Goal: Share content: Share content

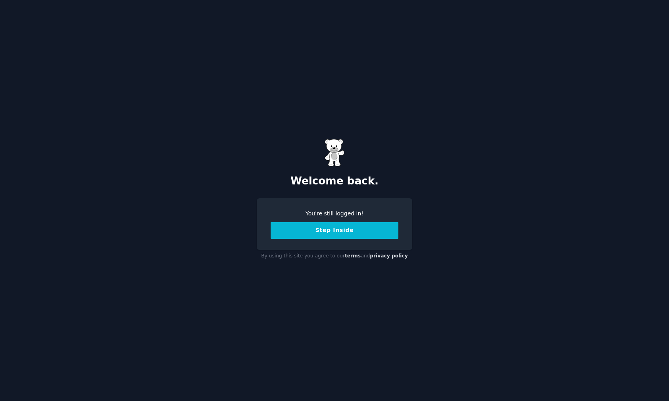
click at [326, 232] on button "Step Inside" at bounding box center [335, 230] width 128 height 17
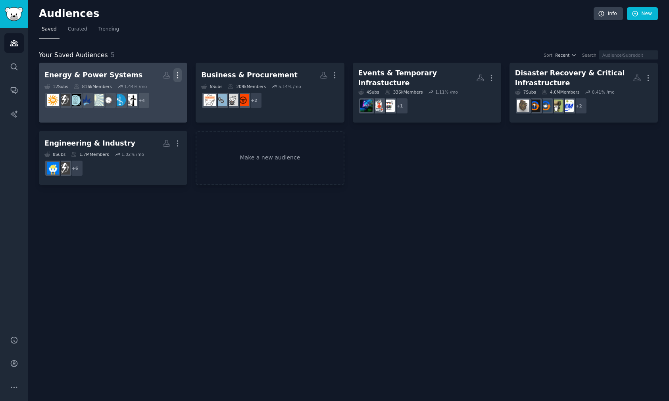
click at [175, 72] on icon "button" at bounding box center [177, 75] width 8 height 8
click at [162, 112] on link "Energy & Power Systems More View Delete 12 Sub s 816k Members 1.44 % /mo r/Rene…" at bounding box center [113, 93] width 148 height 60
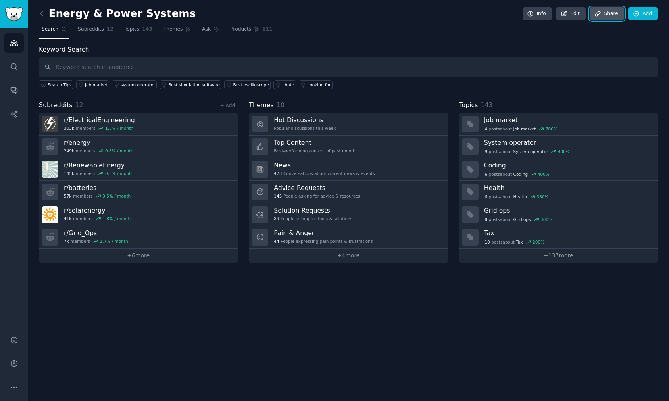
click at [609, 13] on link "Share" at bounding box center [607, 13] width 34 height 13
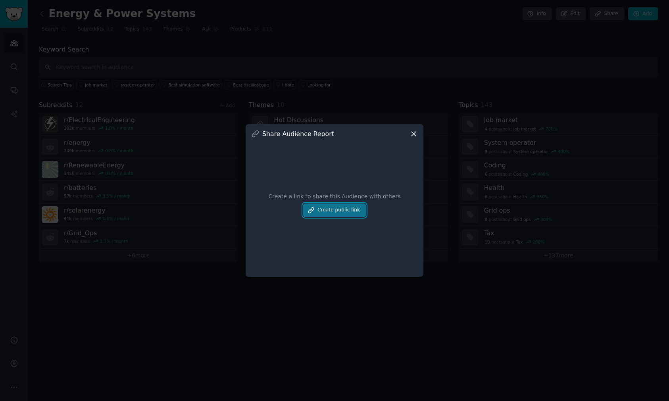
click at [350, 211] on button "Create public link" at bounding box center [334, 210] width 63 height 13
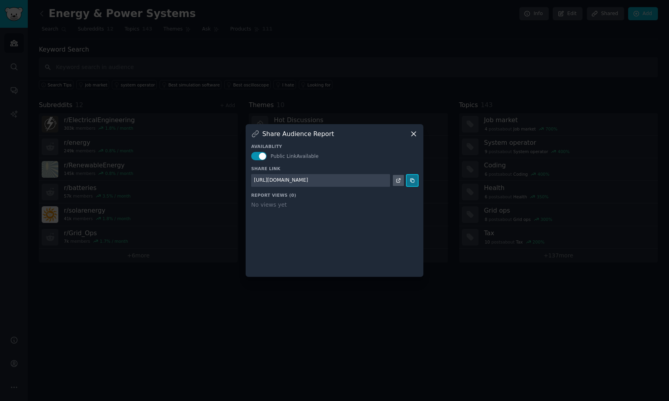
click at [410, 178] on icon at bounding box center [412, 181] width 6 height 6
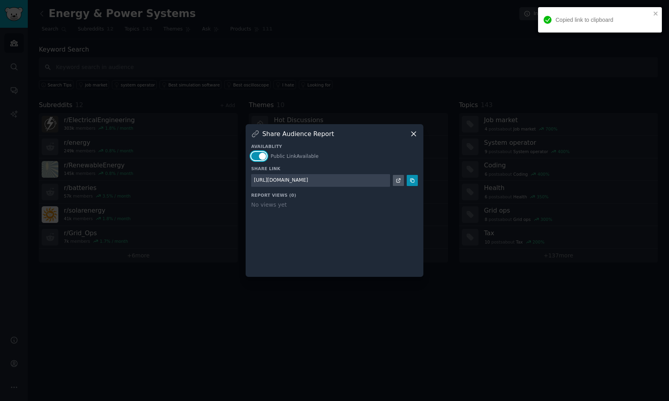
click at [261, 155] on button "button" at bounding box center [258, 156] width 15 height 8
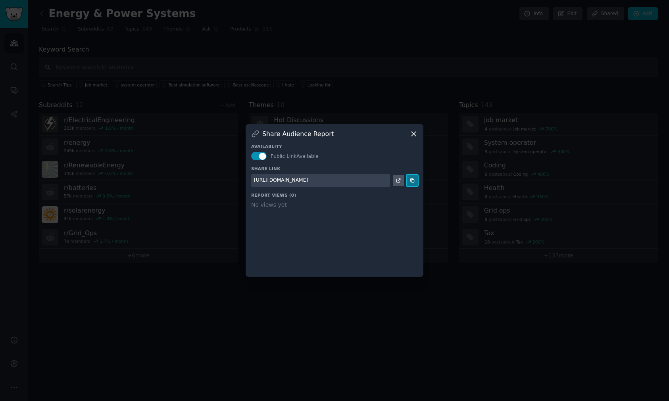
click at [413, 180] on icon at bounding box center [412, 181] width 6 height 6
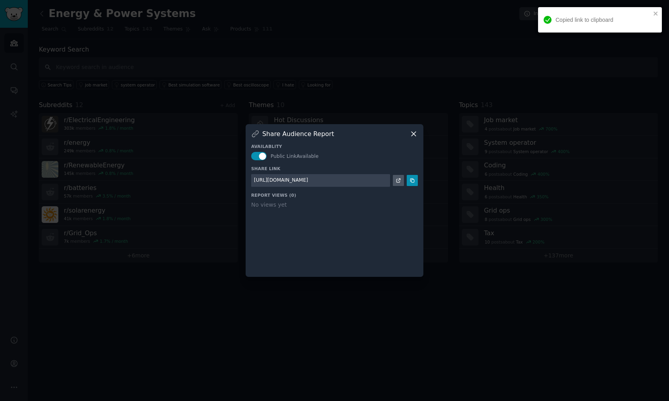
click at [413, 132] on icon at bounding box center [413, 134] width 8 height 8
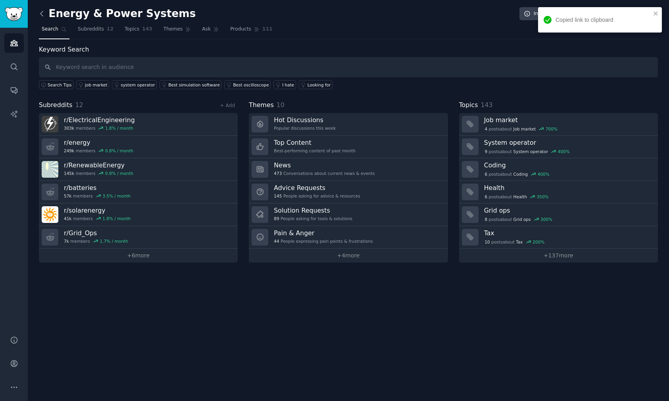
click at [42, 16] on icon at bounding box center [42, 14] width 8 height 8
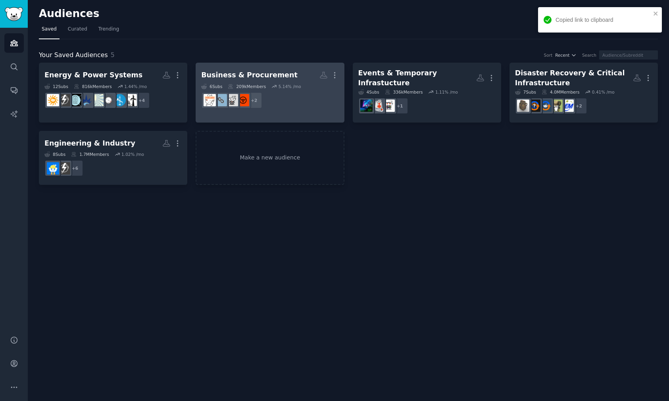
click at [263, 73] on div "Business & Procurement" at bounding box center [249, 75] width 96 height 10
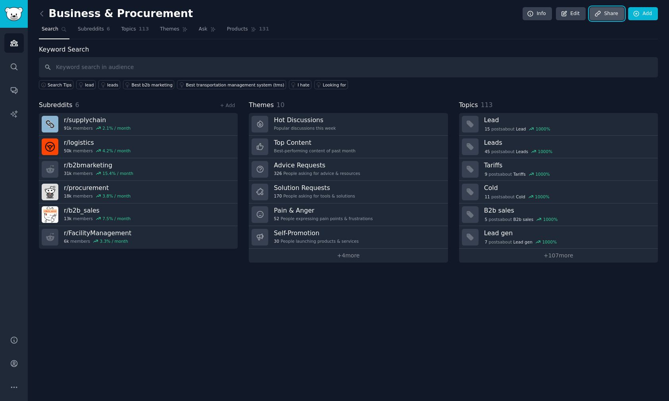
click at [613, 13] on link "Share" at bounding box center [607, 13] width 34 height 13
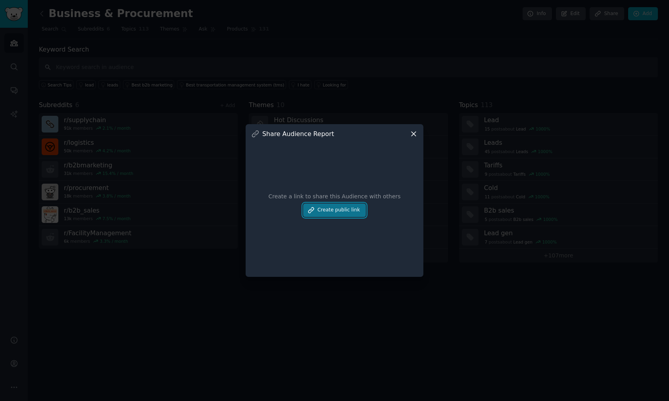
click at [350, 207] on button "Create public link" at bounding box center [334, 210] width 63 height 13
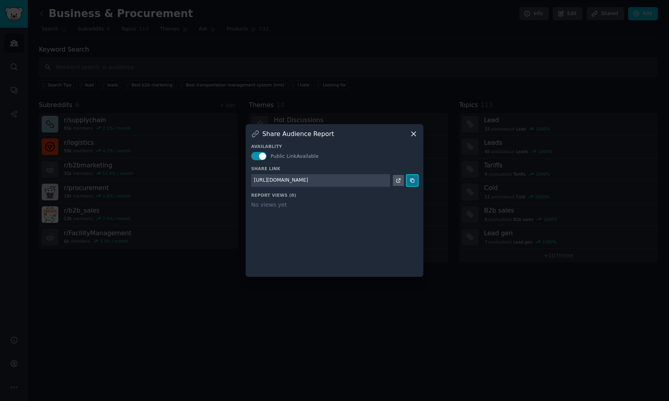
click at [413, 179] on icon at bounding box center [412, 181] width 4 height 4
click at [415, 136] on icon at bounding box center [413, 134] width 8 height 8
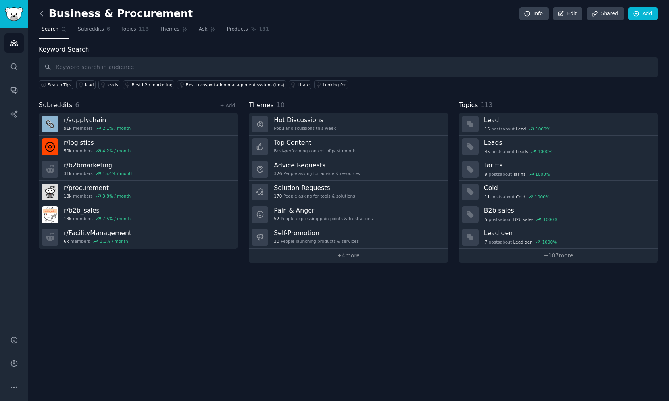
click at [42, 10] on icon at bounding box center [42, 14] width 8 height 8
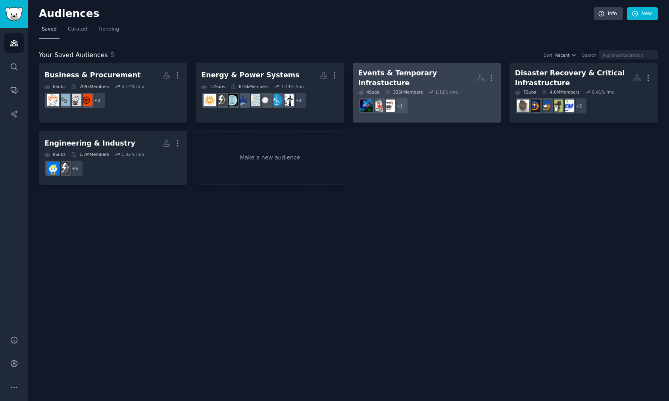
click at [403, 89] on div "336k Members" at bounding box center [404, 92] width 38 height 6
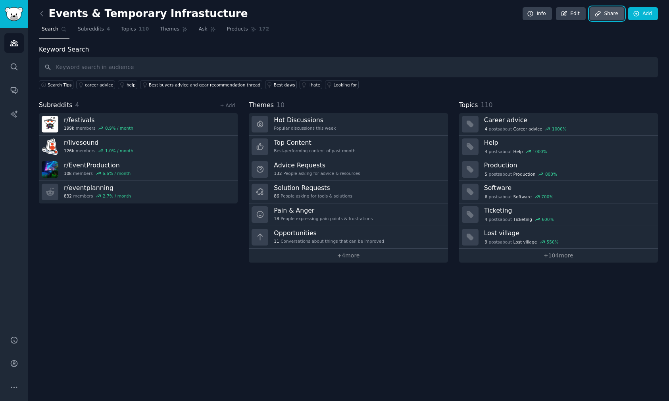
click at [606, 9] on link "Share" at bounding box center [607, 13] width 34 height 13
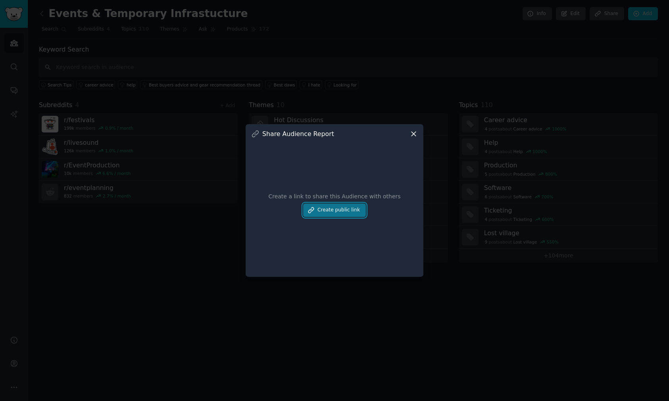
click at [344, 212] on button "Create public link" at bounding box center [334, 210] width 63 height 13
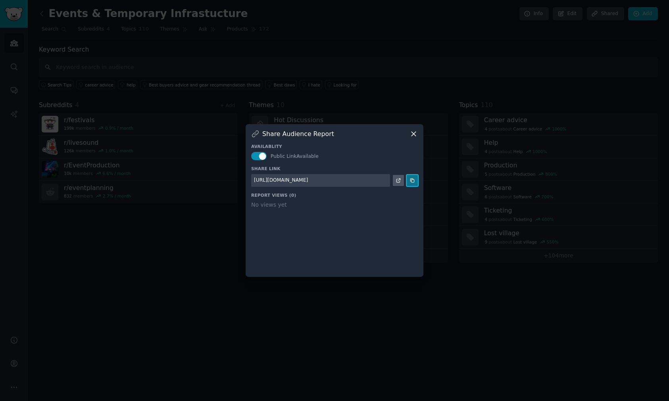
click at [414, 179] on icon at bounding box center [412, 181] width 6 height 6
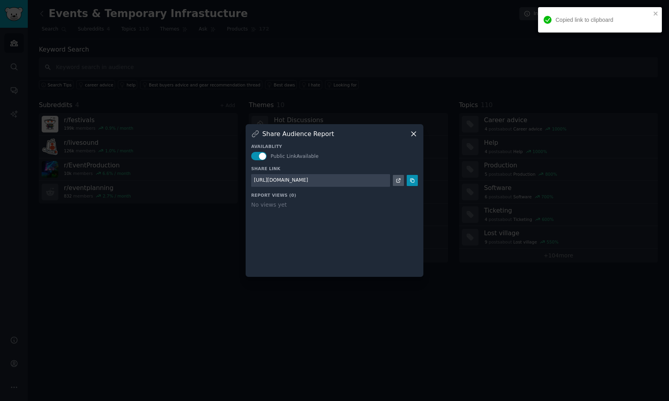
click at [416, 132] on icon at bounding box center [413, 134] width 8 height 8
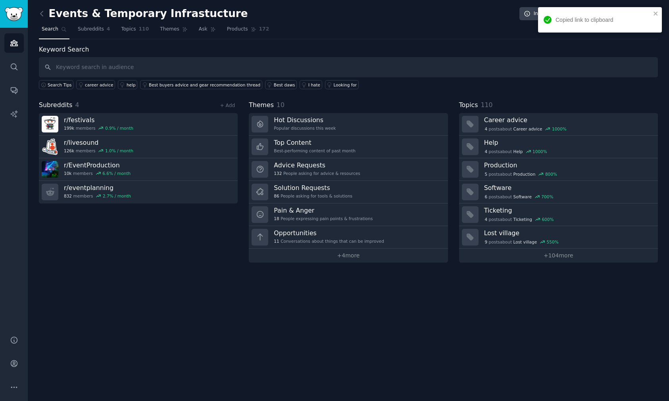
click at [47, 12] on link at bounding box center [44, 14] width 10 height 13
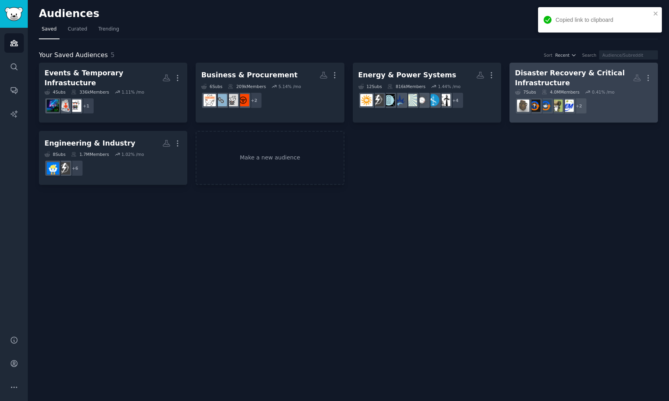
click at [585, 90] on icon at bounding box center [588, 92] width 6 height 6
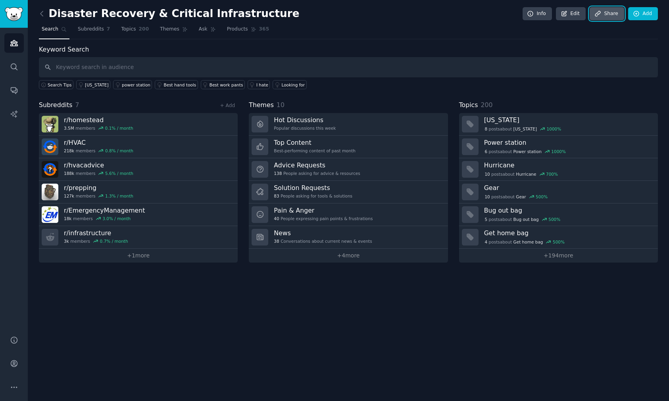
click at [605, 12] on link "Share" at bounding box center [607, 13] width 34 height 13
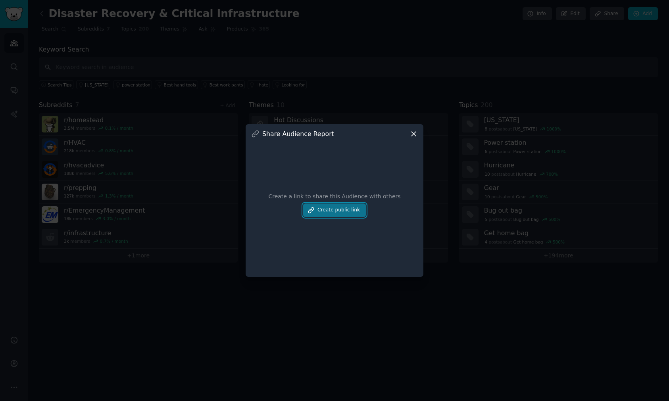
click at [346, 212] on button "Create public link" at bounding box center [334, 210] width 63 height 13
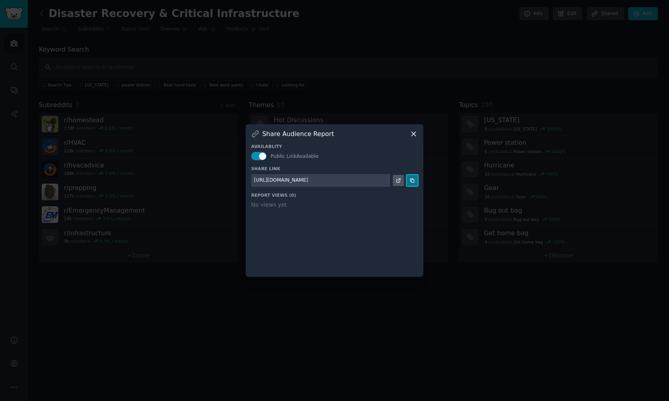
click at [412, 181] on icon at bounding box center [412, 181] width 6 height 6
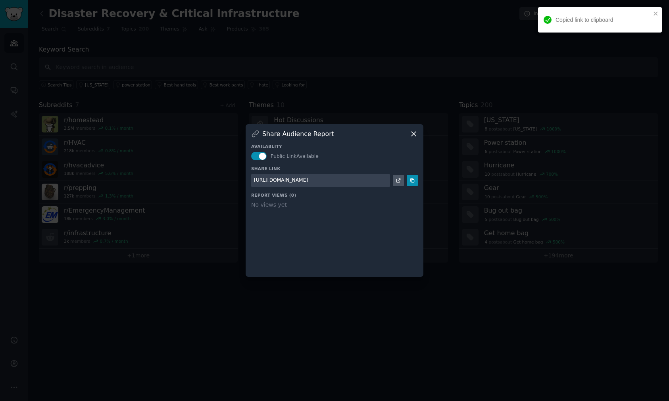
click at [416, 131] on icon at bounding box center [413, 134] width 8 height 8
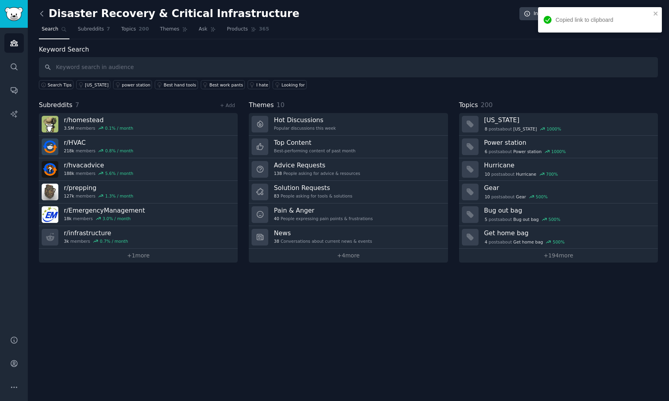
click at [46, 13] on icon at bounding box center [42, 14] width 8 height 8
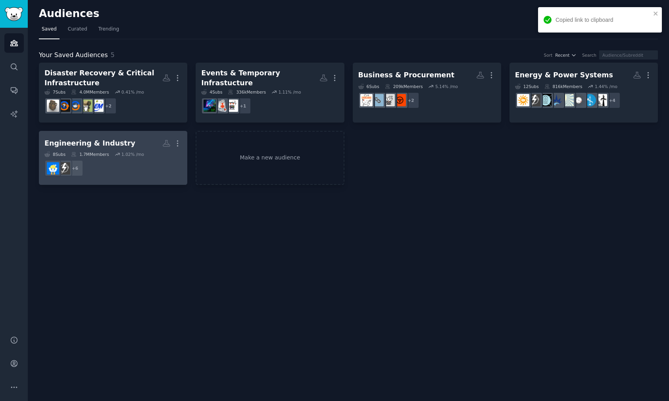
click at [134, 146] on h2 "Engineering & Industry More" at bounding box center [112, 143] width 137 height 14
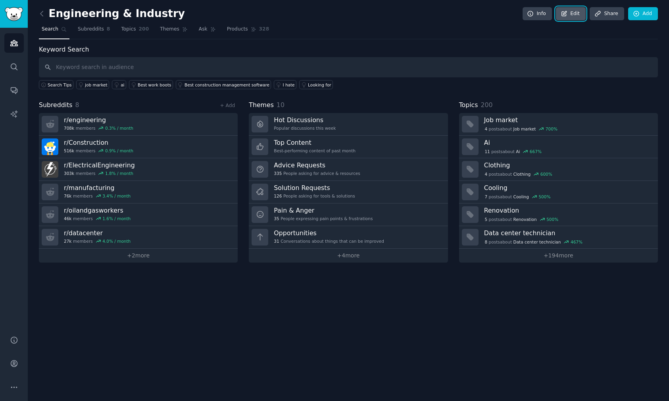
click at [576, 15] on link "Edit" at bounding box center [571, 13] width 30 height 13
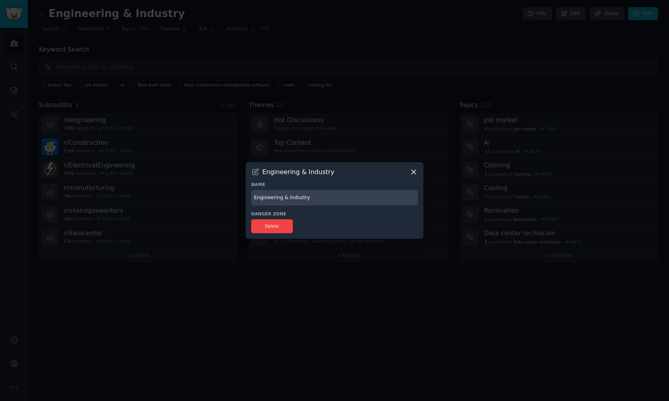
click at [316, 197] on input "Engineering & Industry" at bounding box center [334, 197] width 167 height 15
type input "Engineering & Industry-Specific"
click at [265, 220] on button "Delete" at bounding box center [272, 226] width 42 height 14
click at [417, 173] on icon at bounding box center [413, 172] width 8 height 8
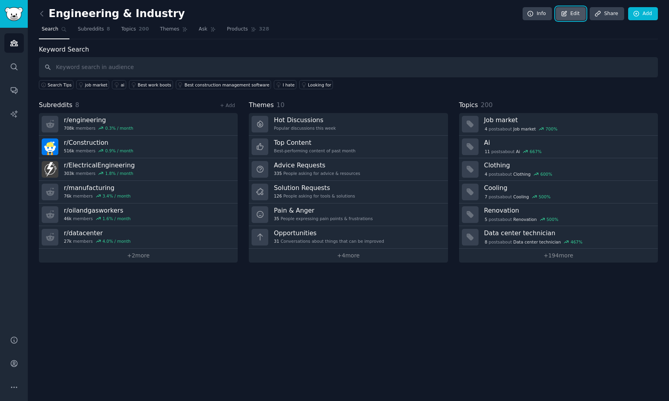
click at [577, 10] on link "Edit" at bounding box center [571, 13] width 30 height 13
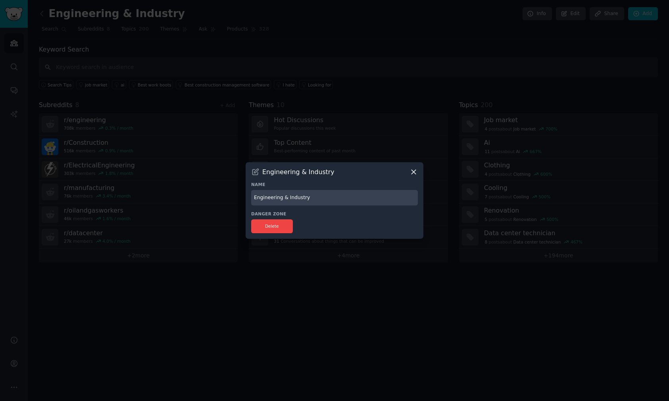
click at [325, 194] on input "Engineering & Industry" at bounding box center [334, 197] width 167 height 15
type input "Engineering & Industry Specific"
click at [395, 174] on div "Engineering & Industry" at bounding box center [334, 172] width 167 height 8
click at [411, 173] on icon at bounding box center [413, 172] width 8 height 8
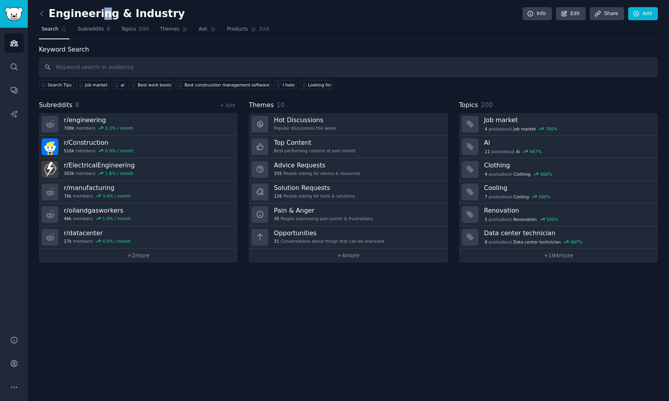
click at [98, 13] on h2 "Engineering & Industry" at bounding box center [112, 14] width 146 height 13
drag, startPoint x: 98, startPoint y: 13, endPoint x: 239, endPoint y: 12, distance: 140.8
click at [239, 12] on div "Engineering & Industry Info Edit Share Add" at bounding box center [348, 15] width 619 height 16
click at [612, 12] on link "Share" at bounding box center [607, 13] width 34 height 13
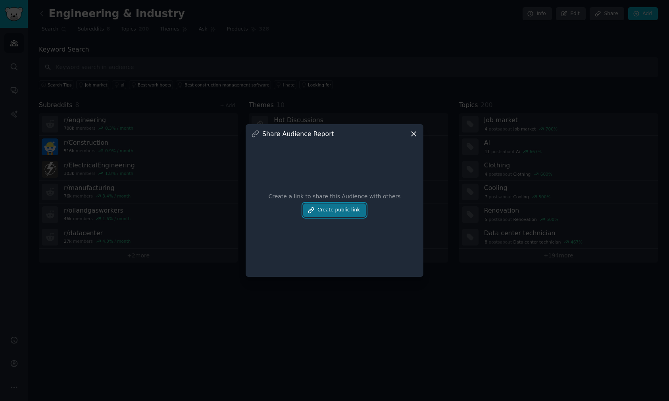
click at [340, 211] on button "Create public link" at bounding box center [334, 210] width 63 height 13
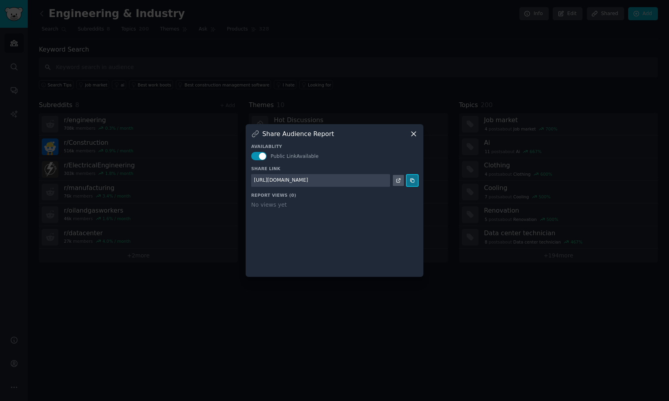
click at [412, 182] on icon at bounding box center [412, 181] width 4 height 4
